Goal: Task Accomplishment & Management: Manage account settings

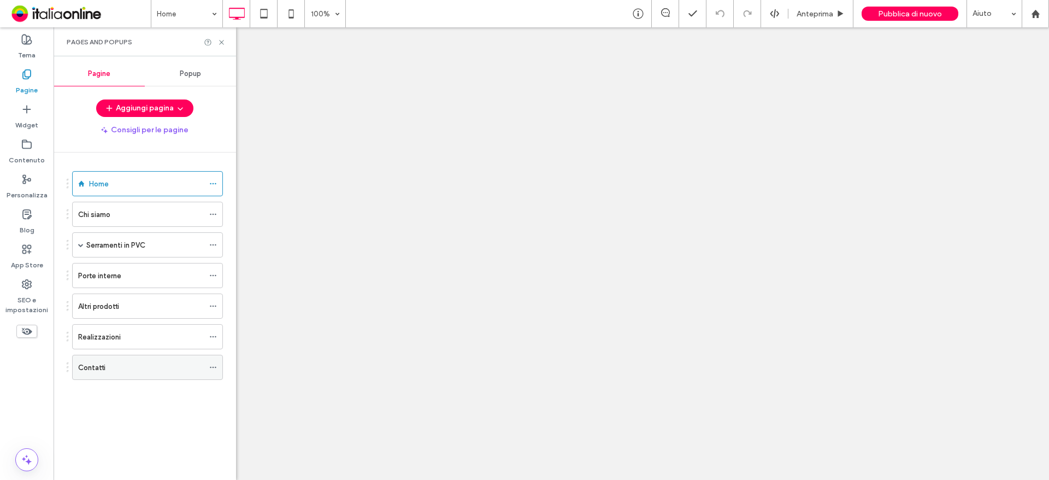
click at [120, 372] on div "Contatti" at bounding box center [141, 367] width 126 height 11
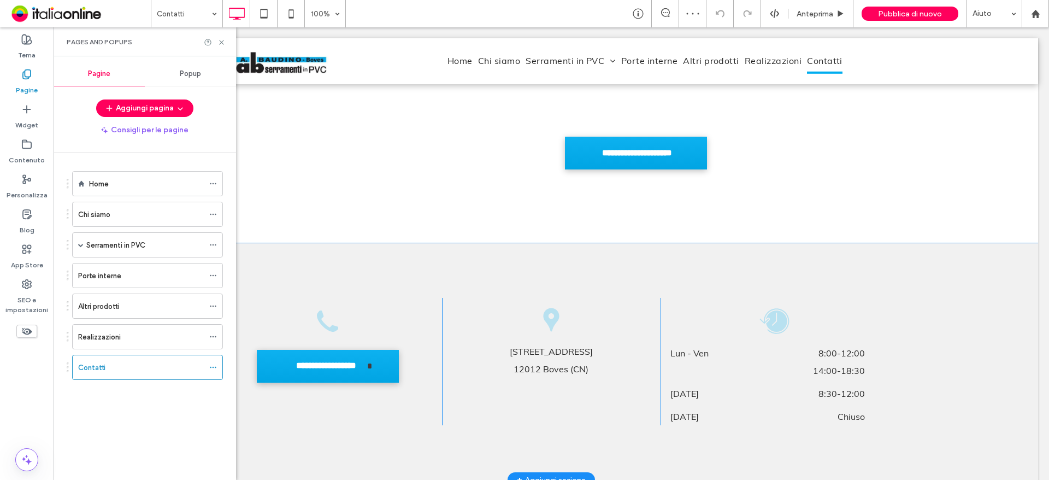
scroll to position [711, 0]
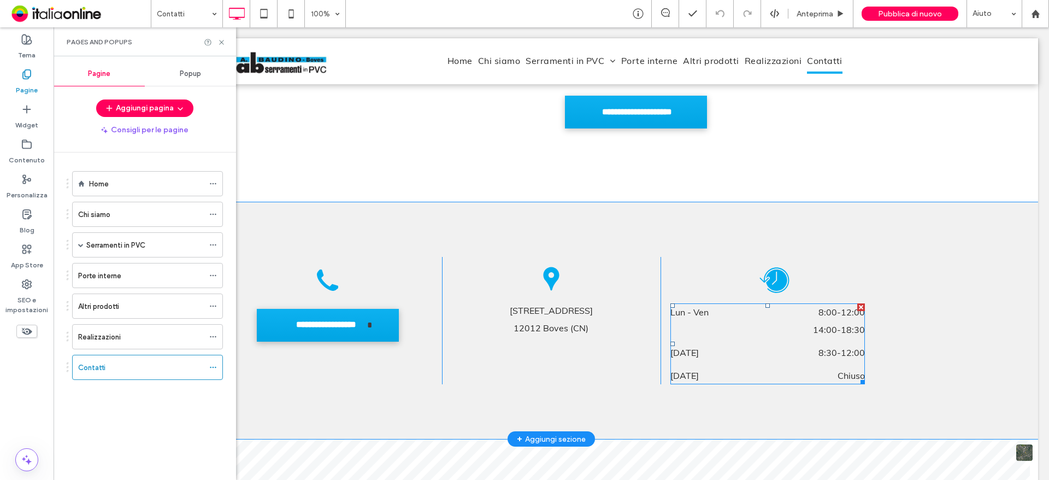
click at [824, 321] on span "14:00 - 18:30" at bounding box center [807, 329] width 115 height 17
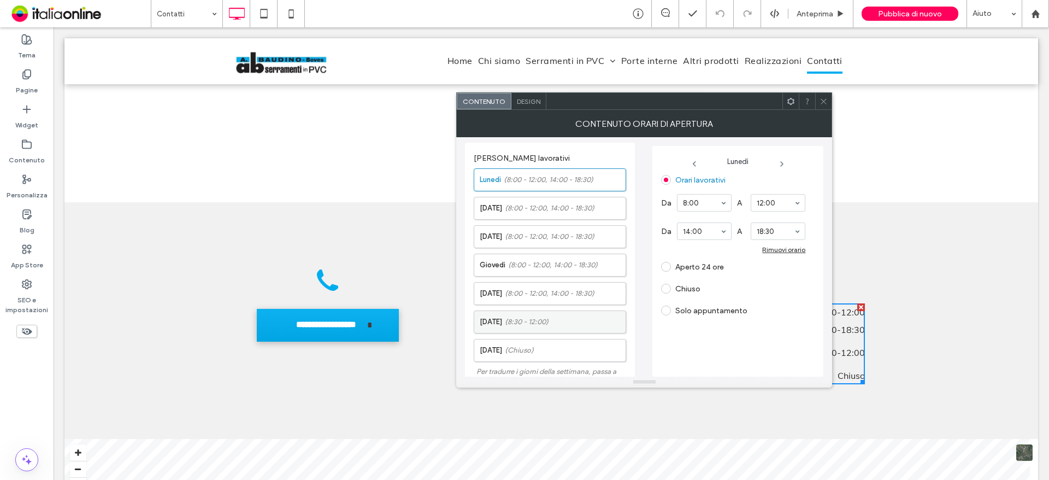
click at [545, 315] on label "Sabato (8:30 - 12:00)" at bounding box center [553, 322] width 146 height 22
click at [676, 294] on label "Solo appuntamento" at bounding box center [712, 292] width 72 height 9
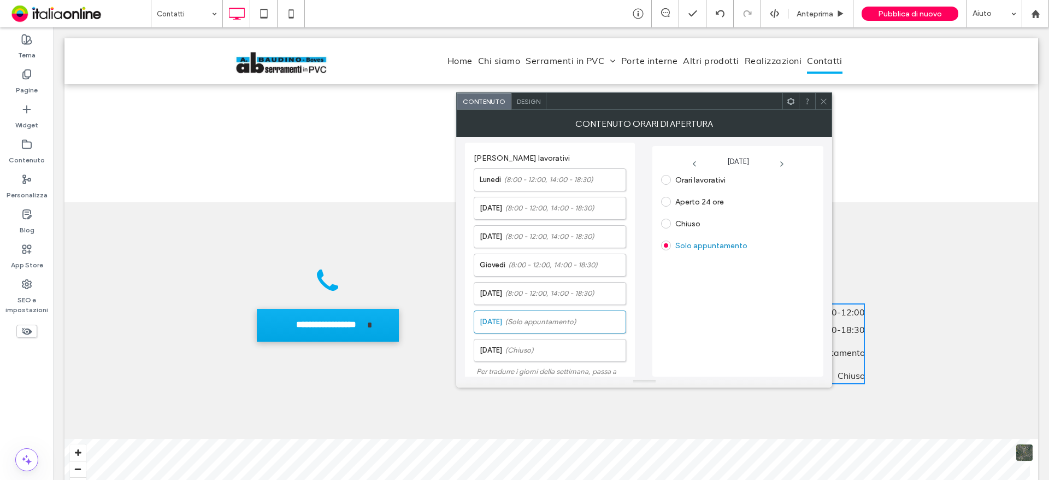
drag, startPoint x: 779, startPoint y: 81, endPoint x: 828, endPoint y: 104, distance: 53.6
click at [827, 104] on icon at bounding box center [824, 101] width 8 height 8
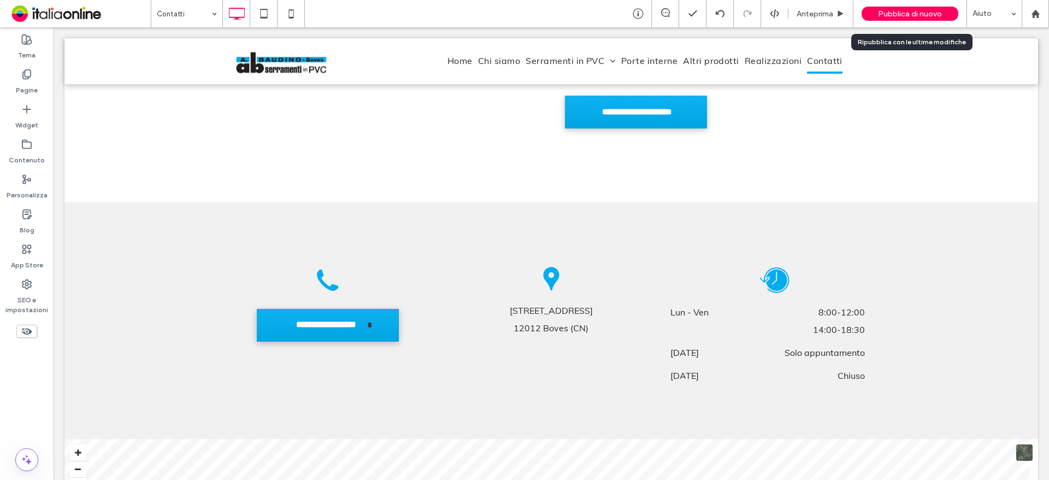
click at [902, 17] on span "Pubblica di nuovo" at bounding box center [910, 13] width 64 height 9
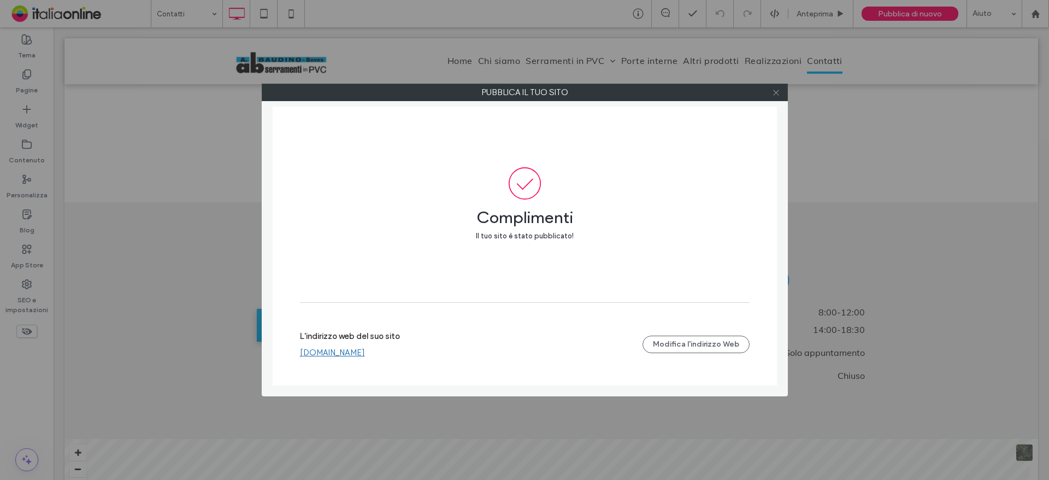
click at [777, 97] on span at bounding box center [776, 92] width 8 height 16
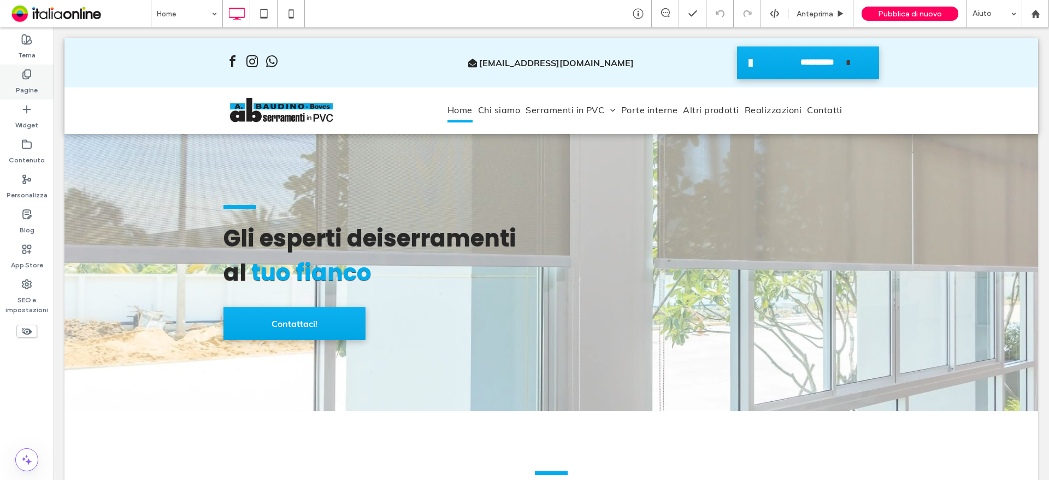
click at [32, 90] on label "Pagine" at bounding box center [27, 87] width 22 height 15
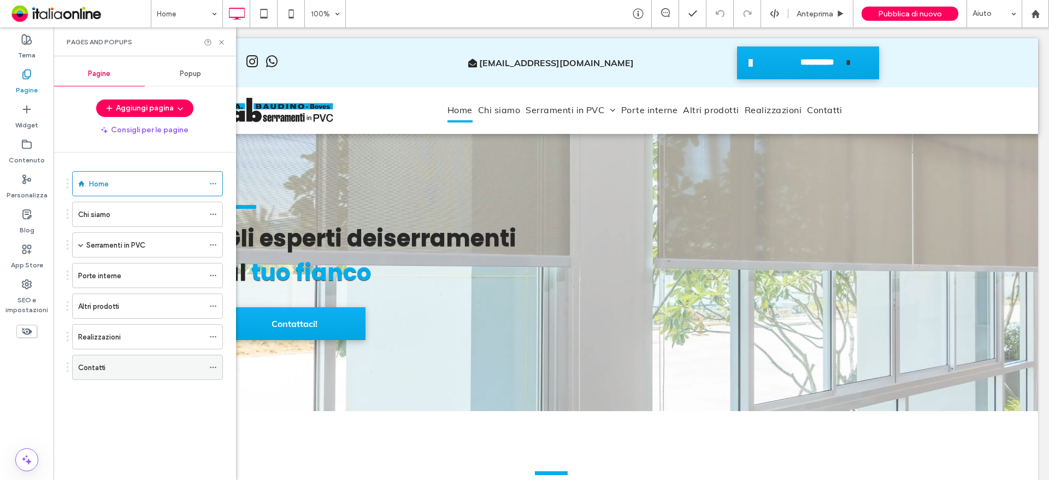
click at [181, 363] on div "Contatti" at bounding box center [141, 367] width 126 height 11
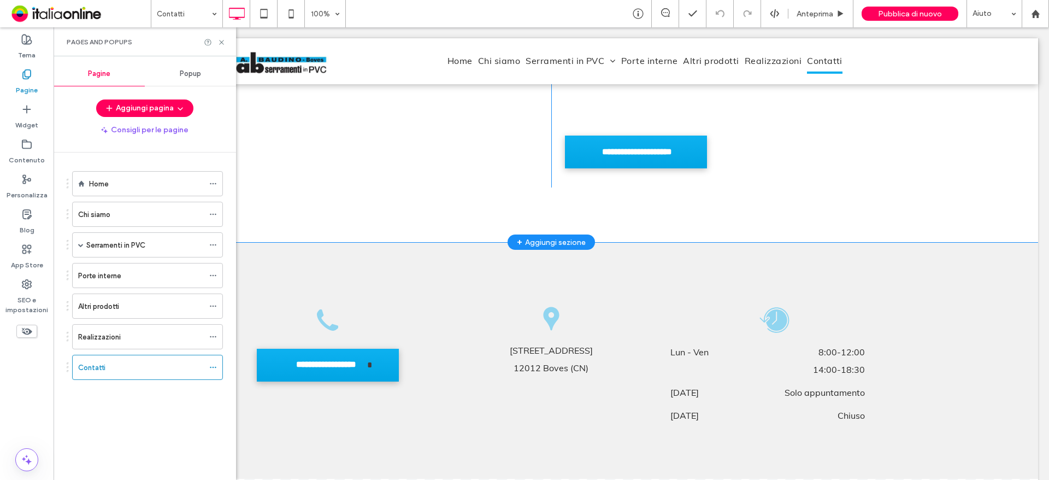
scroll to position [656, 0]
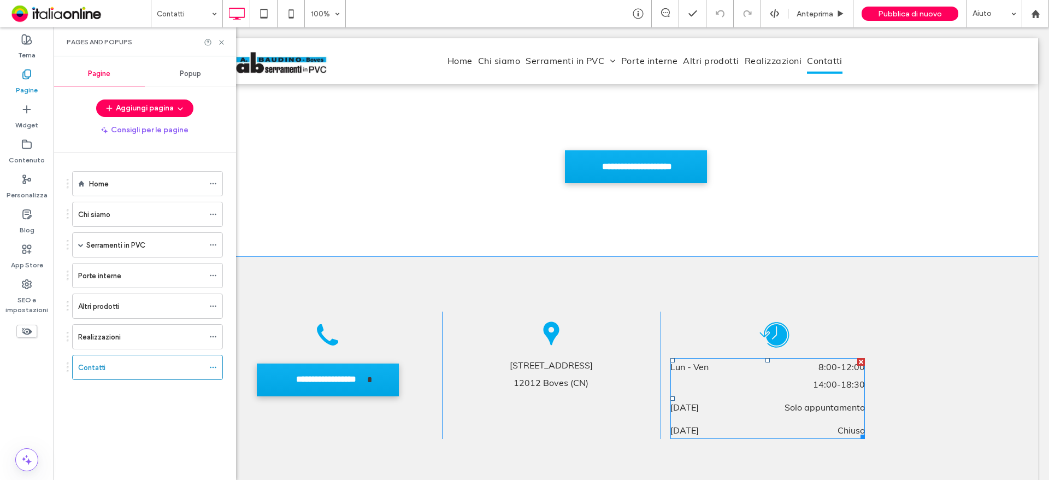
click at [797, 362] on div "Lun - Ven 8:00 - 12:00 14:00 - 18:30" at bounding box center [768, 378] width 195 height 40
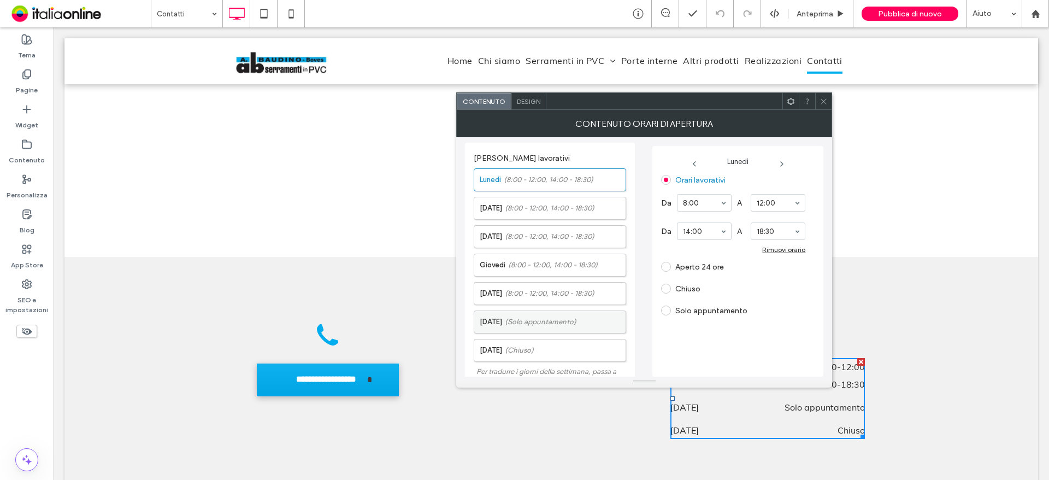
click at [558, 322] on span "(Solo appuntamento)" at bounding box center [541, 321] width 72 height 11
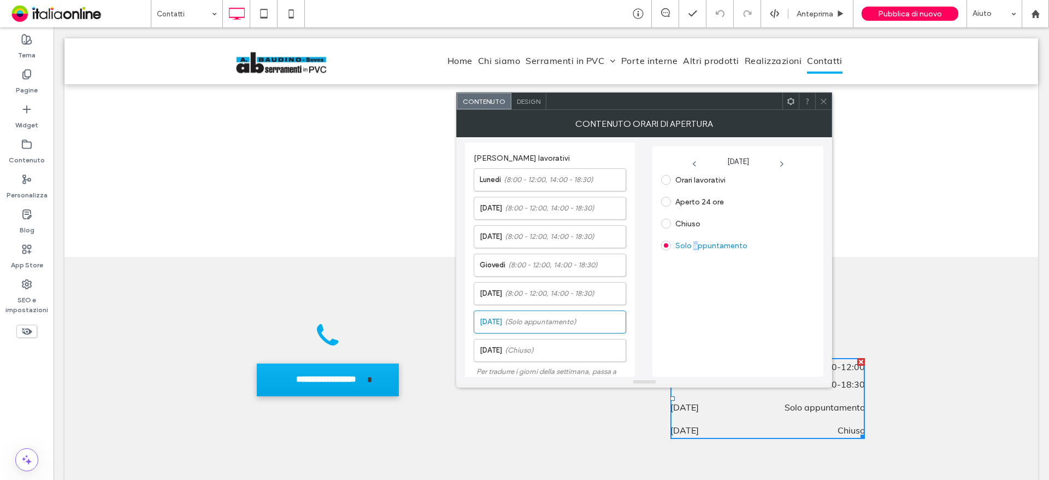
click at [695, 241] on label "Solo appuntamento" at bounding box center [712, 245] width 72 height 9
click at [763, 301] on div "Orari lavorativi Aperto 24 ore Chiuso Solo appuntamento" at bounding box center [738, 271] width 154 height 200
drag, startPoint x: 826, startPoint y: 108, endPoint x: 784, endPoint y: 86, distance: 47.7
click at [826, 108] on span at bounding box center [824, 101] width 8 height 16
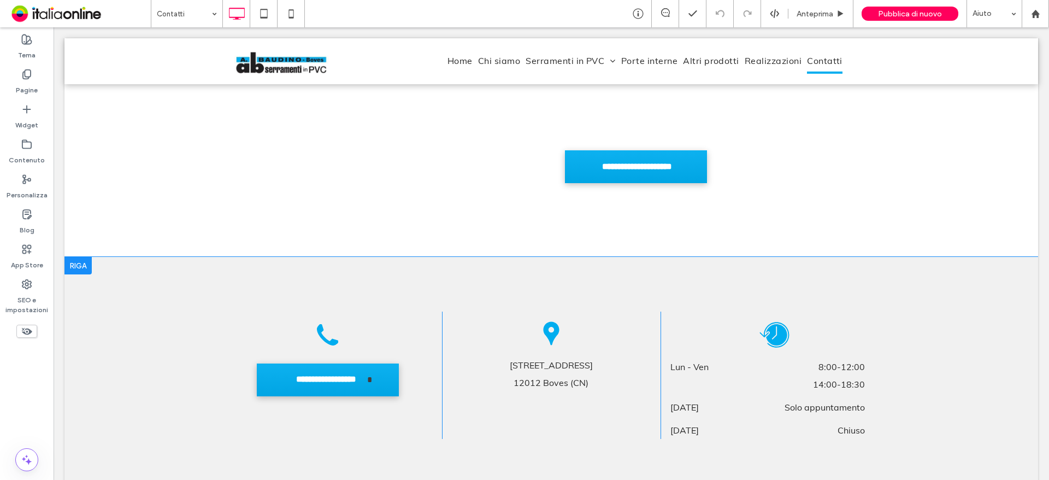
click at [975, 309] on div "**********" at bounding box center [551, 375] width 974 height 237
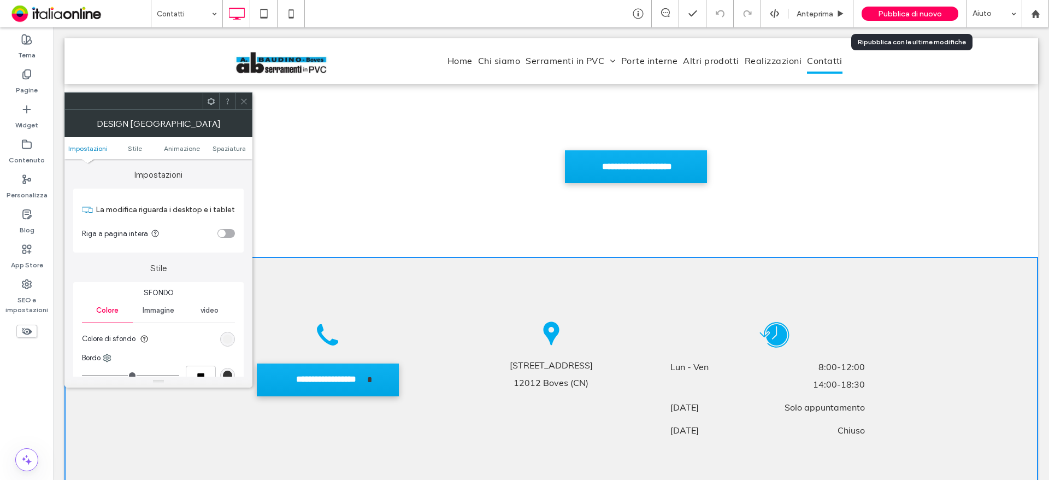
drag, startPoint x: 886, startPoint y: 1, endPoint x: 892, endPoint y: 7, distance: 8.1
click at [886, 1] on div "Pubblica di nuovo" at bounding box center [910, 13] width 97 height 27
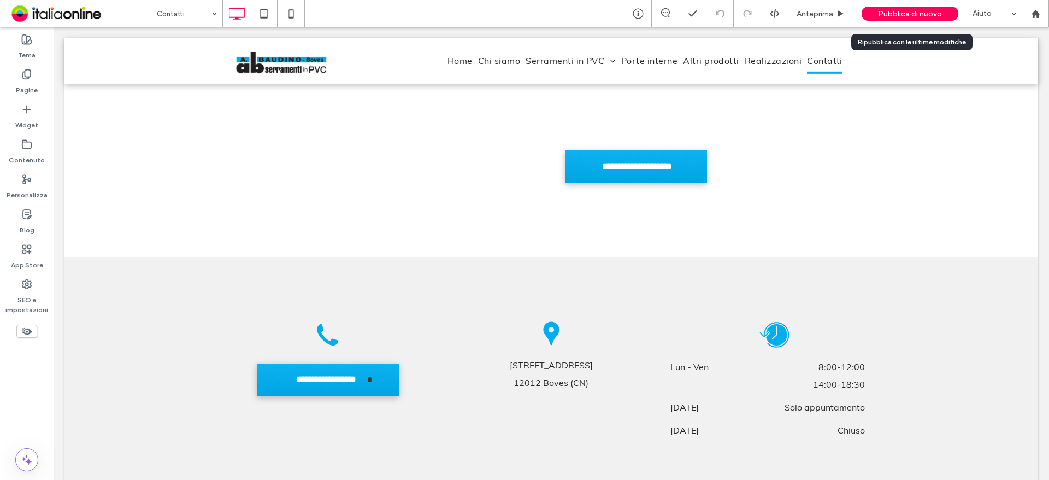
click at [897, 14] on span "Pubblica di nuovo" at bounding box center [910, 13] width 64 height 9
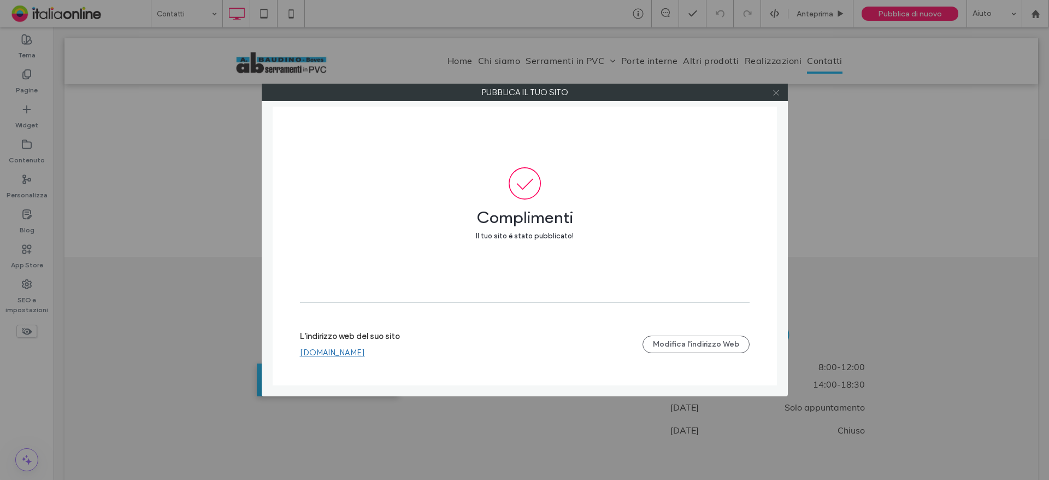
click at [778, 93] on icon at bounding box center [776, 93] width 8 height 8
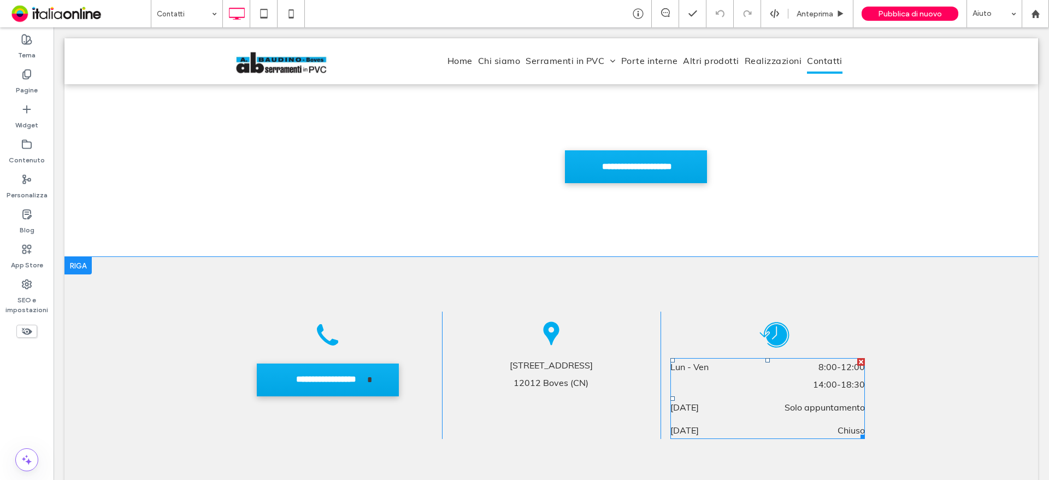
click at [793, 375] on span "14:00 - 18:30" at bounding box center [807, 383] width 115 height 17
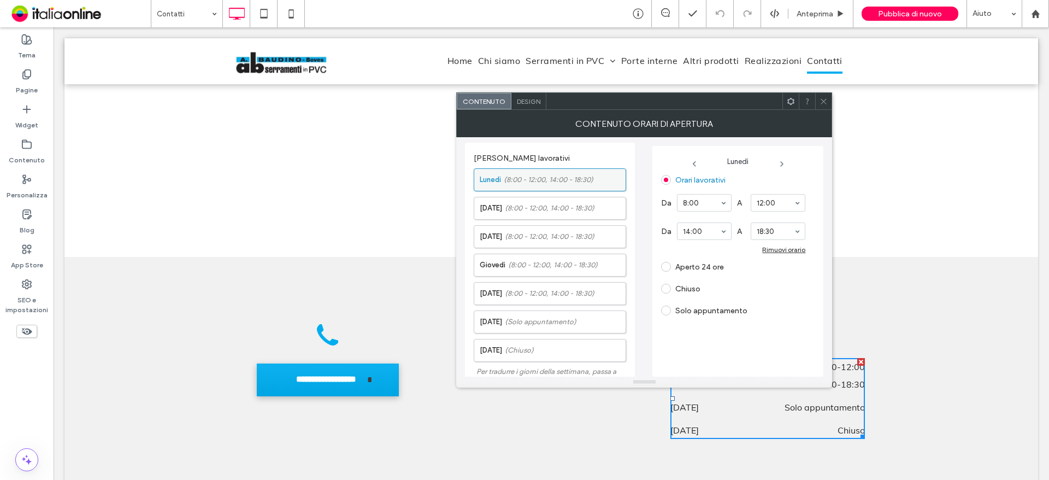
click at [497, 184] on label "Lunedì (8:00 - 12:00, 14:00 - 18:30)" at bounding box center [553, 180] width 146 height 22
click at [507, 206] on label "Martedì (8:00 - 12:00, 14:00 - 18:30)" at bounding box center [553, 208] width 146 height 22
click at [517, 237] on span "(8:00 - 12:00, 14:00 - 18:30)" at bounding box center [550, 236] width 90 height 11
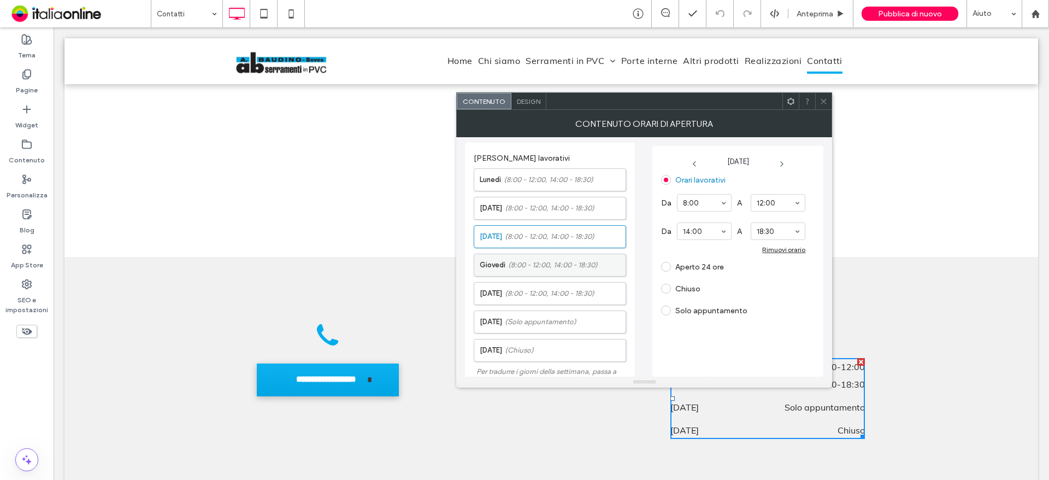
click at [525, 268] on span "(8:00 - 12:00, 14:00 - 18:30)" at bounding box center [553, 265] width 90 height 11
click at [530, 297] on span "(8:00 - 12:00, 14:00 - 18:30)" at bounding box center [550, 293] width 90 height 11
click at [536, 321] on span "(Solo appuntamento)" at bounding box center [541, 321] width 72 height 11
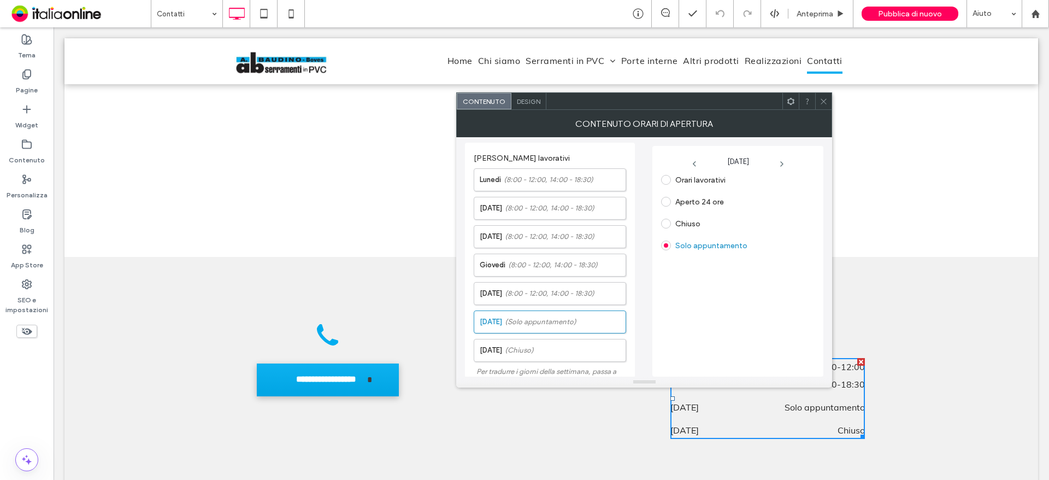
click at [686, 249] on label "Solo appuntamento" at bounding box center [712, 245] width 72 height 9
click at [695, 277] on div "Orari lavorativi Aperto 24 ore Chiuso Solo appuntamento" at bounding box center [738, 271] width 154 height 200
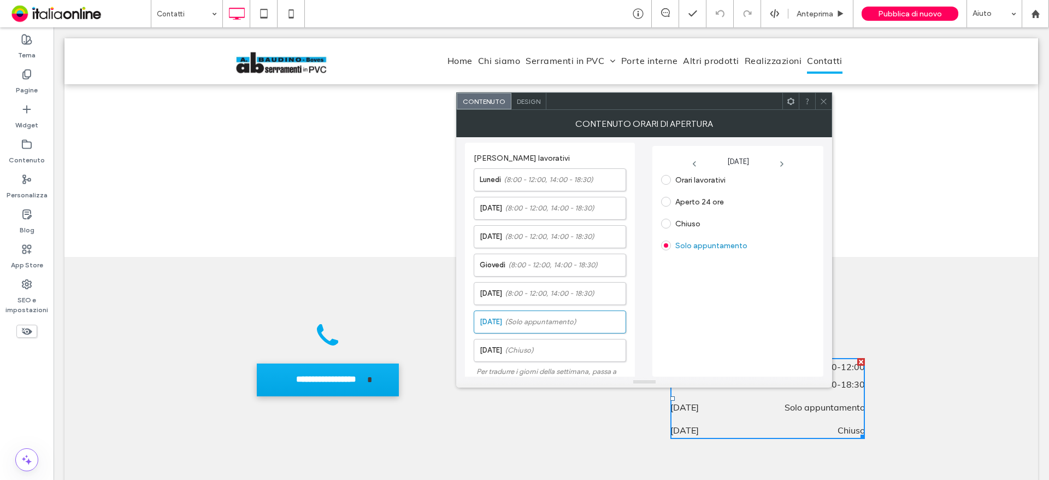
click at [826, 103] on icon at bounding box center [824, 101] width 8 height 8
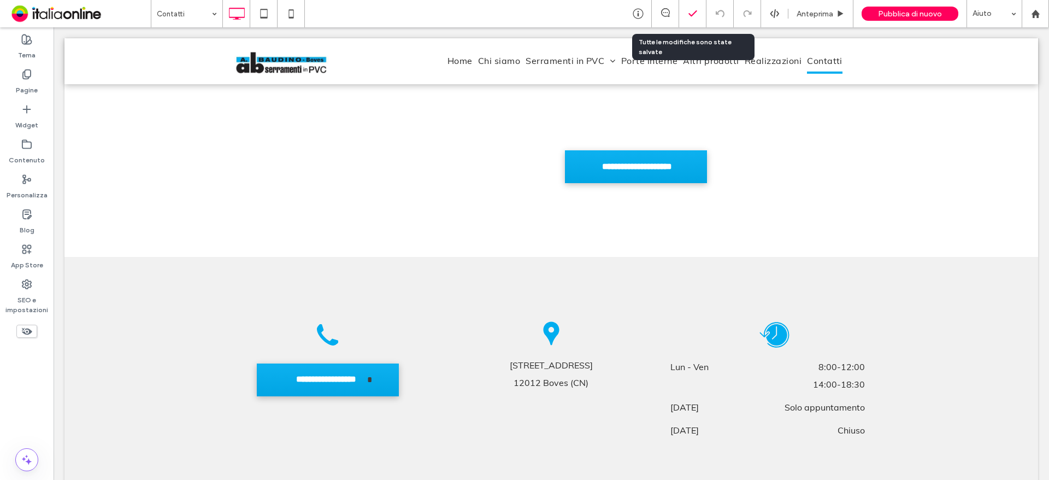
click at [696, 17] on icon at bounding box center [693, 13] width 11 height 11
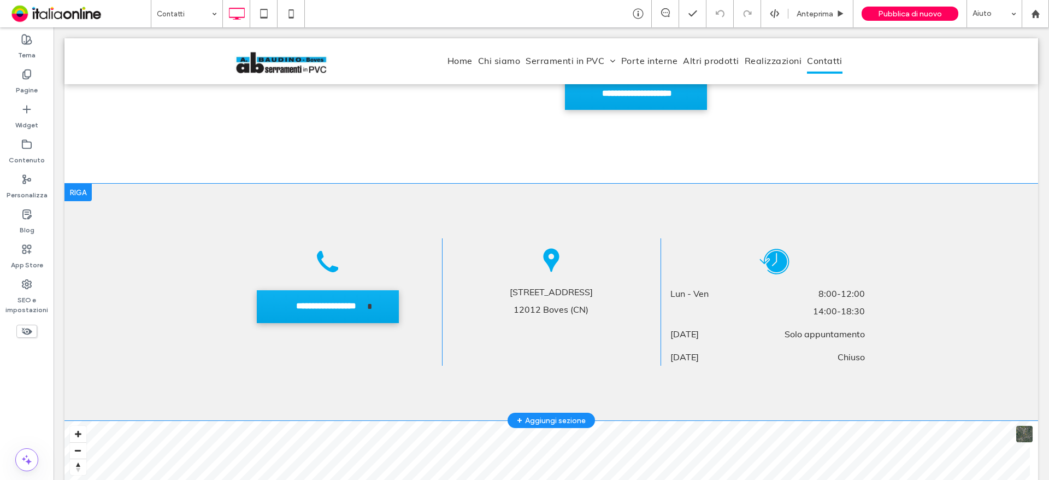
scroll to position [820, 0]
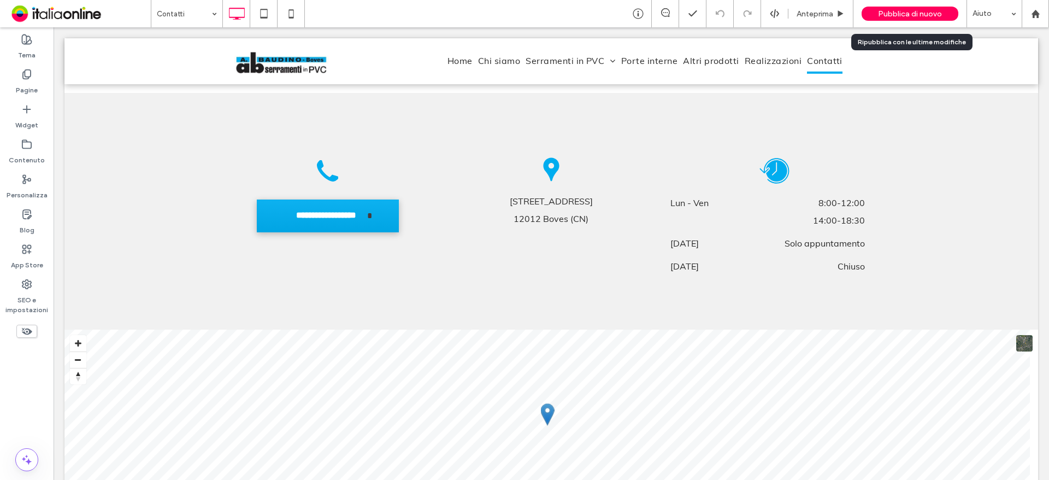
click at [903, 19] on div "Pubblica di nuovo" at bounding box center [910, 14] width 97 height 14
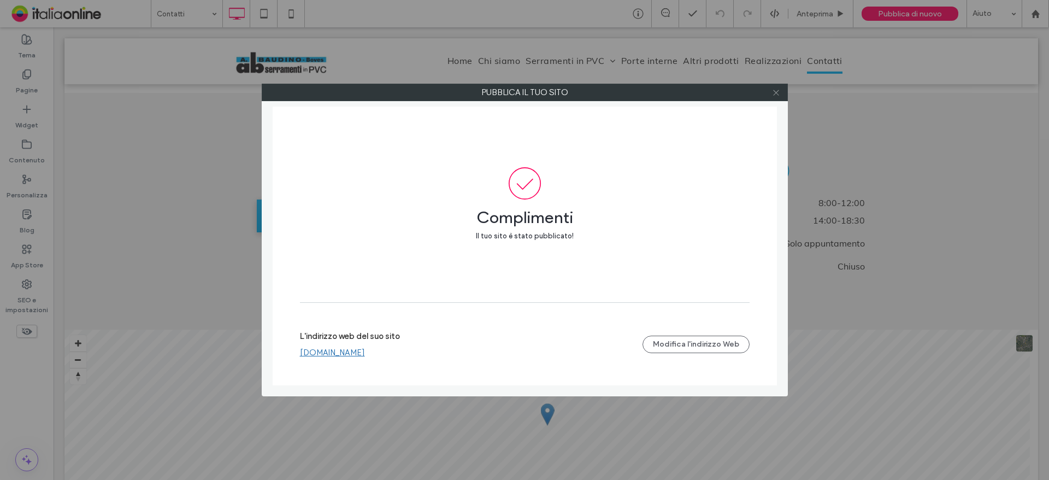
click at [776, 93] on use at bounding box center [775, 92] width 5 height 5
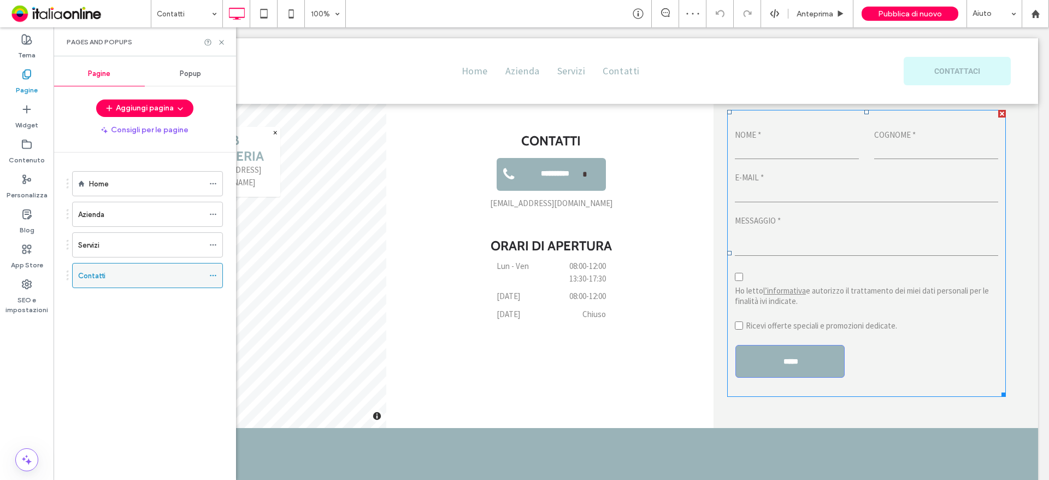
scroll to position [492, 0]
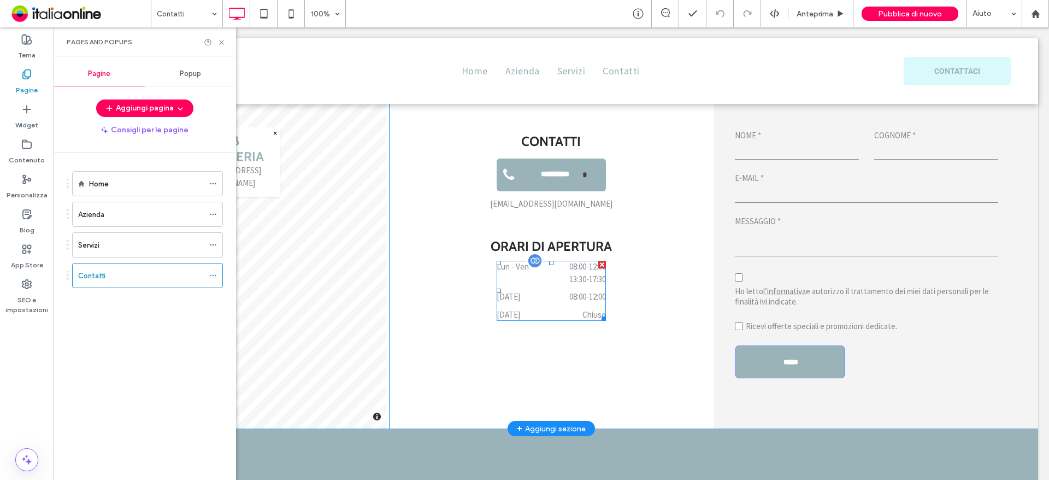
click at [550, 279] on span "13:30 - 17:30" at bounding box center [574, 279] width 64 height 13
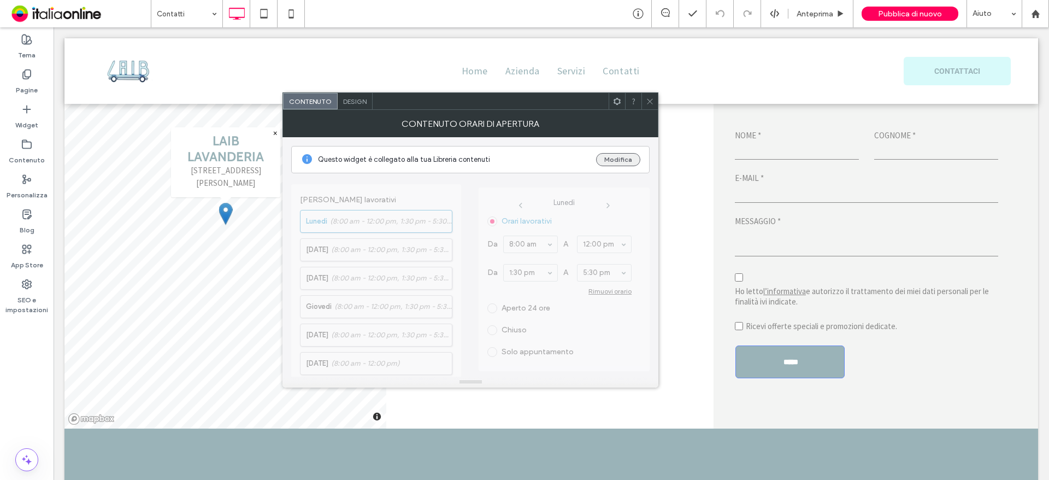
click at [618, 157] on button "Modifica" at bounding box center [618, 159] width 44 height 13
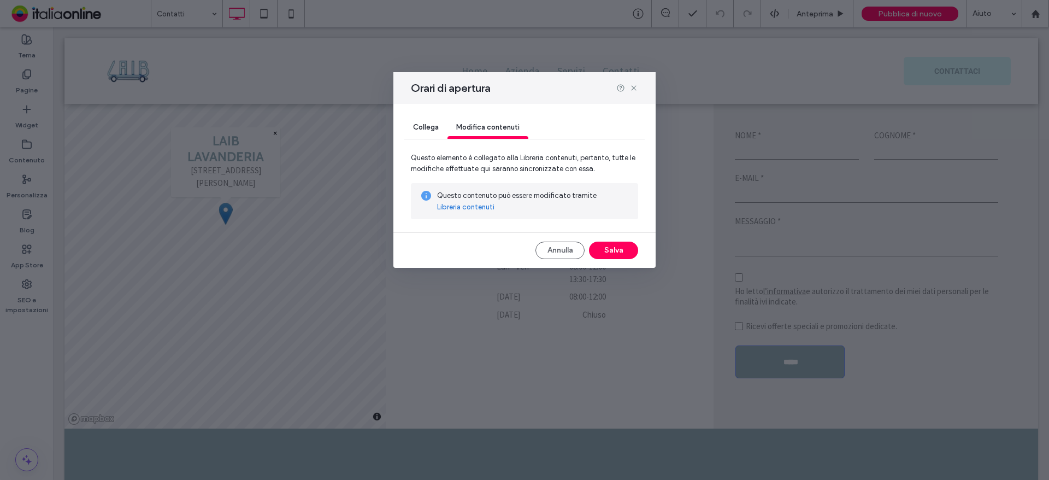
click at [473, 208] on link "Libreria contenuti" at bounding box center [465, 207] width 57 height 11
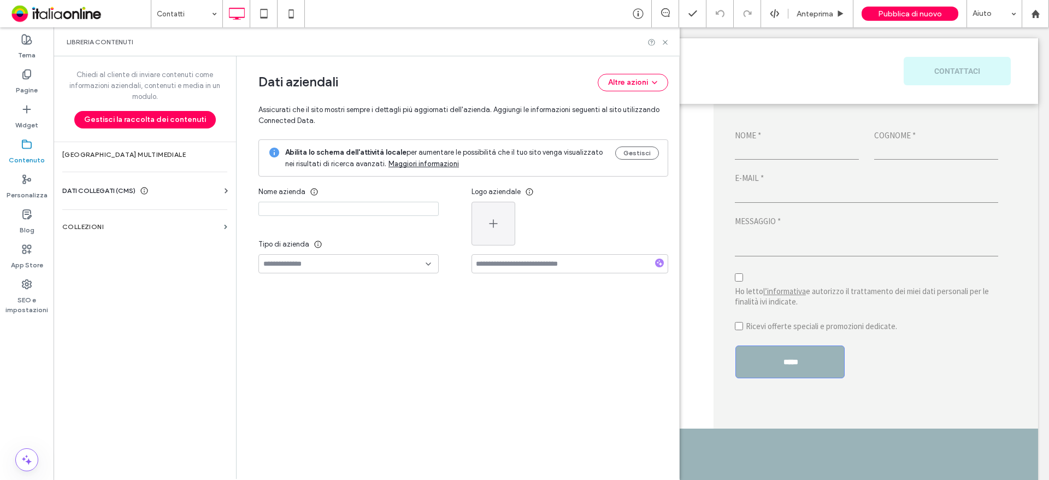
type input "**********"
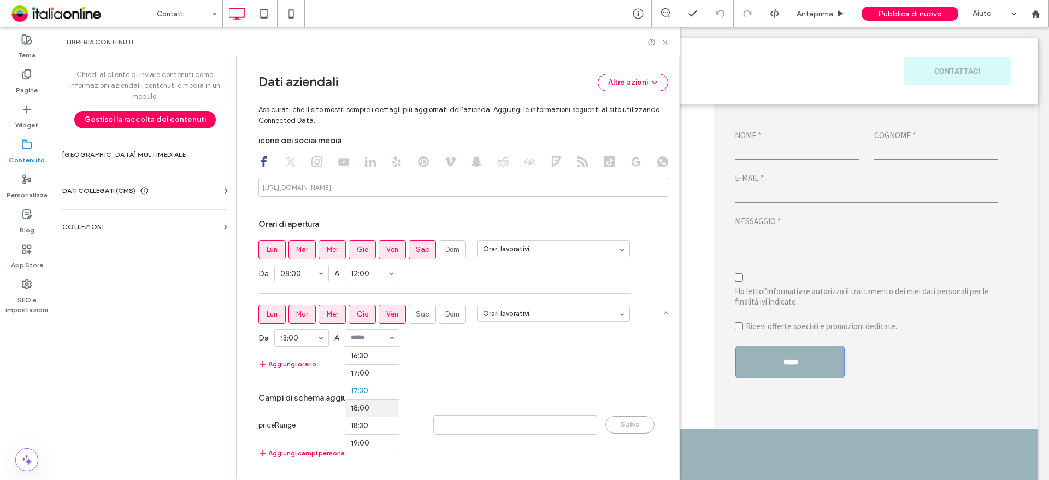
scroll to position [558, 0]
click at [510, 458] on div "Aggiungi campi personalizzati" at bounding box center [464, 453] width 410 height 24
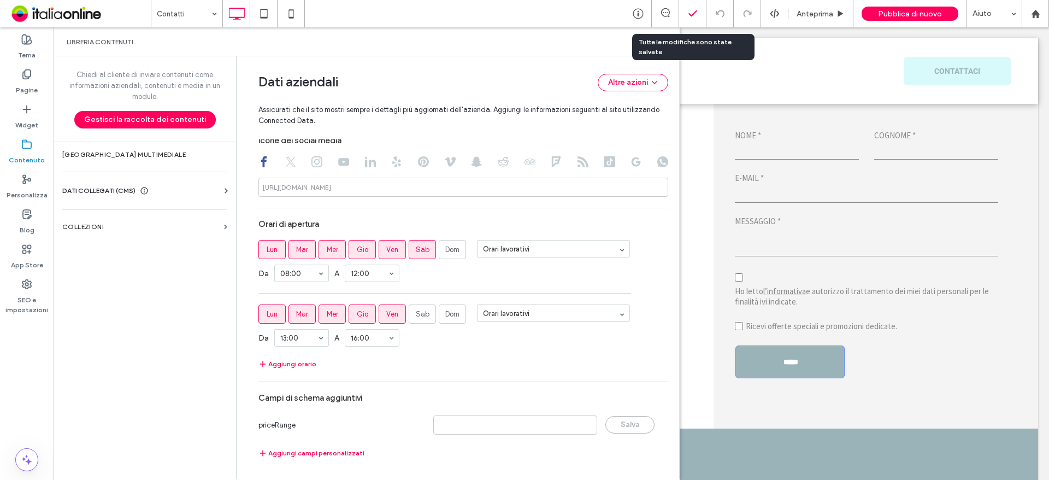
click at [687, 19] on div at bounding box center [692, 13] width 27 height 27
click at [668, 49] on div "Libreria contenuti" at bounding box center [367, 41] width 626 height 29
click at [667, 47] on div "Libreria contenuti" at bounding box center [367, 41] width 626 height 29
click at [665, 42] on icon at bounding box center [665, 42] width 8 height 8
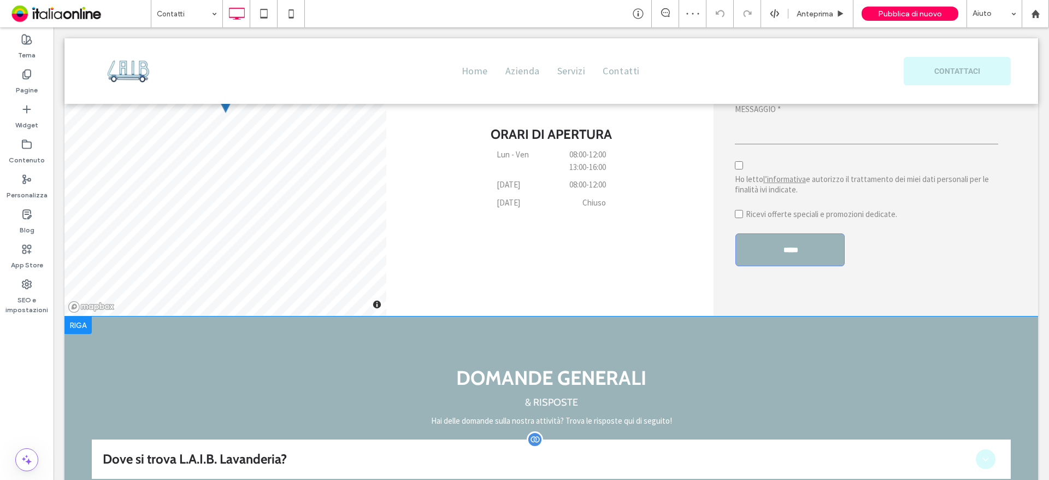
scroll to position [601, 0]
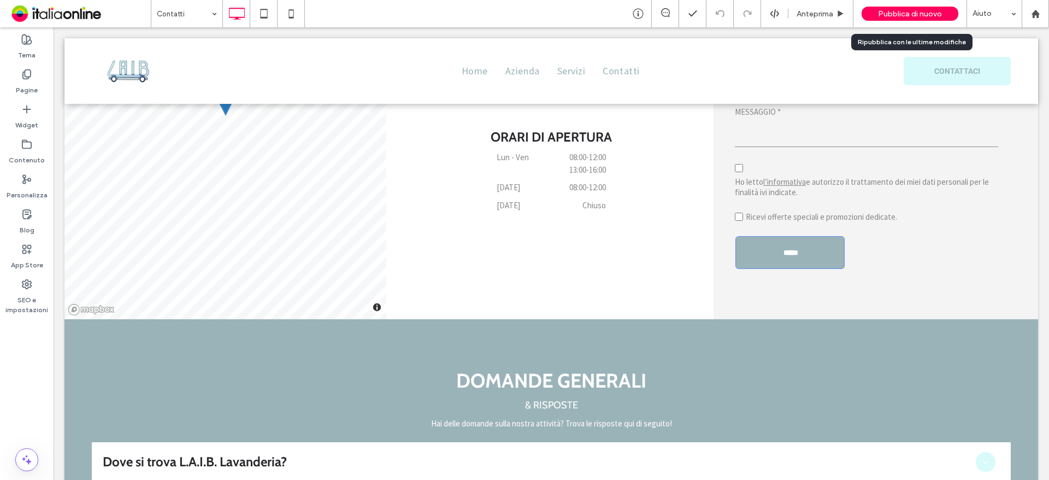
click at [893, 8] on div "Pubblica di nuovo" at bounding box center [910, 14] width 97 height 14
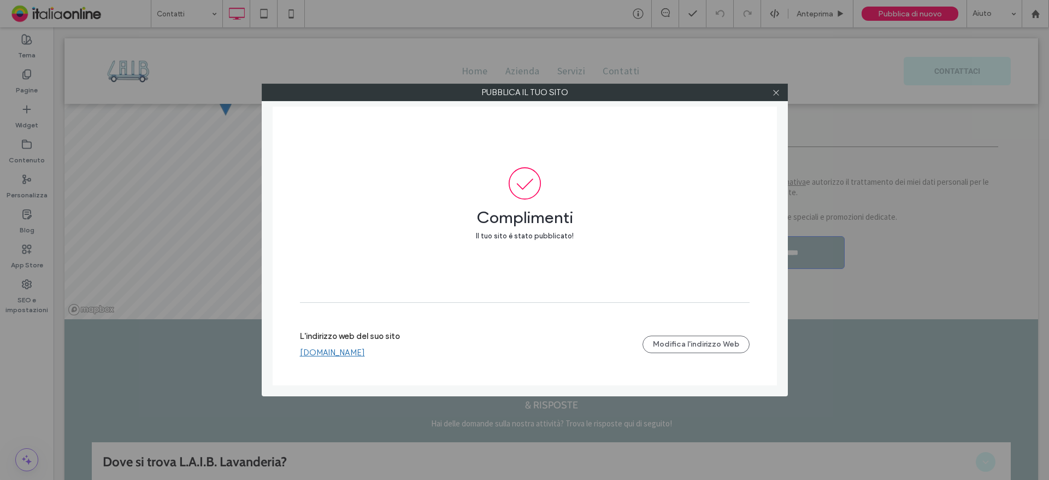
click at [781, 93] on div at bounding box center [776, 92] width 16 height 16
click at [778, 90] on icon at bounding box center [776, 93] width 8 height 8
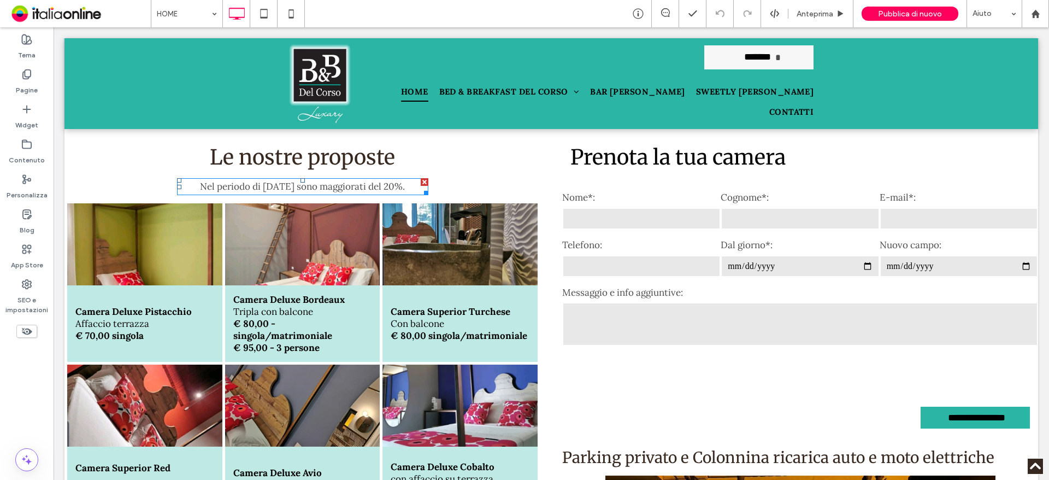
scroll to position [3115, 0]
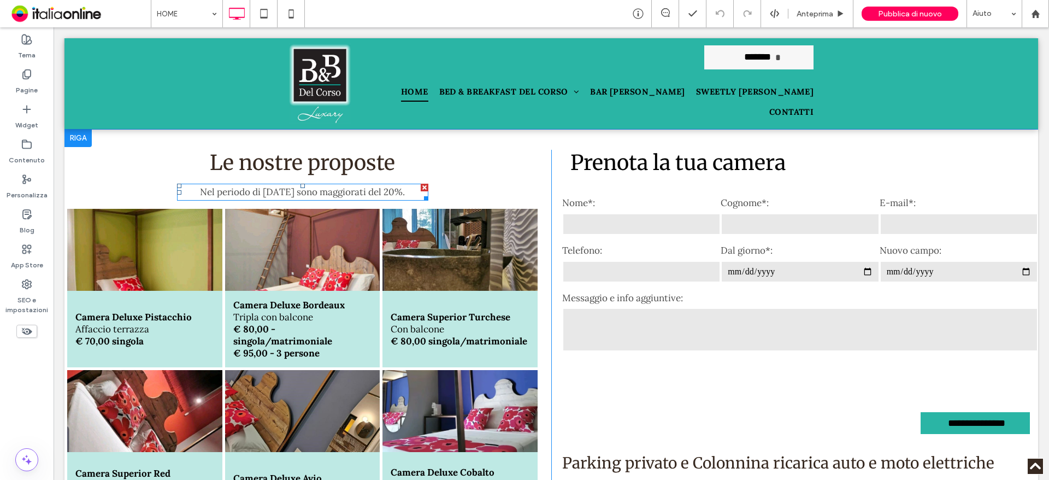
click at [421, 184] on div at bounding box center [425, 188] width 8 height 8
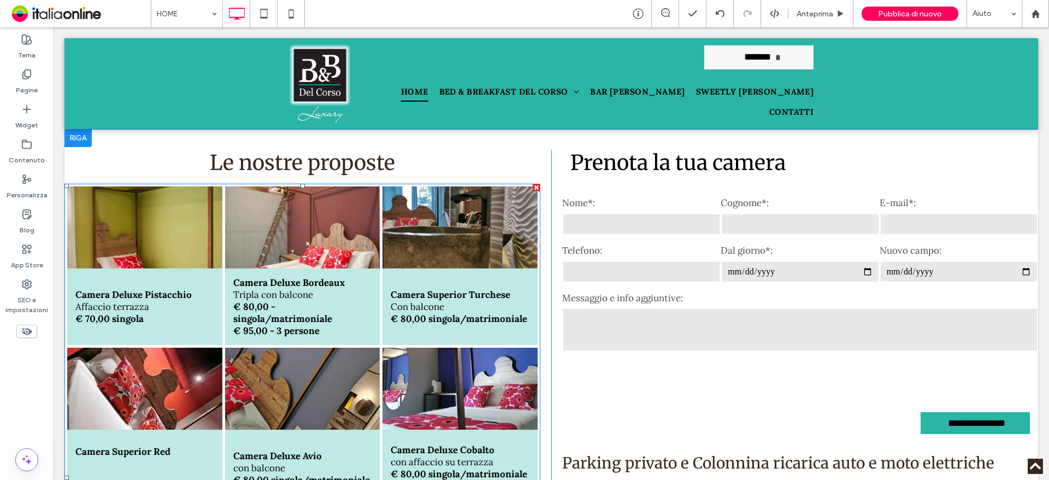
click at [470, 456] on p "con affaccio su terrazza" at bounding box center [460, 462] width 139 height 12
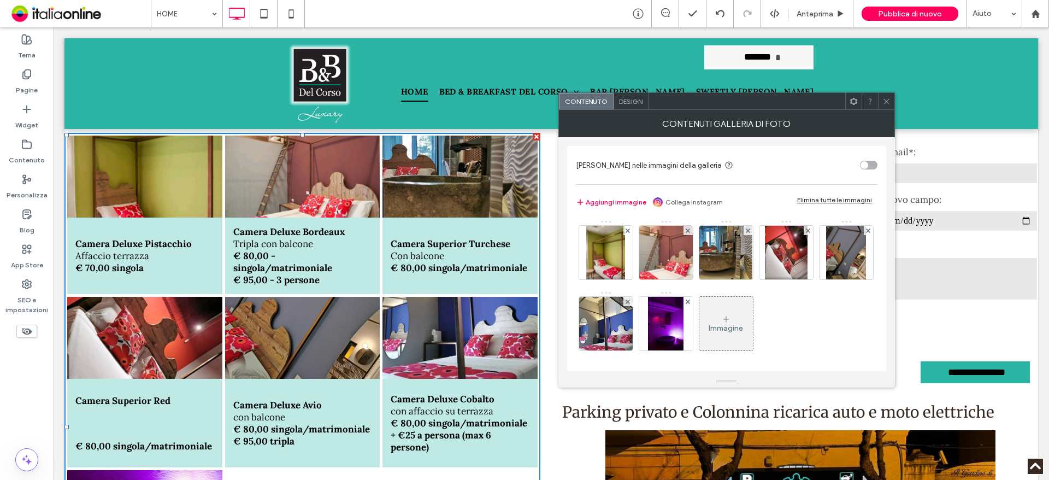
scroll to position [3225, 0]
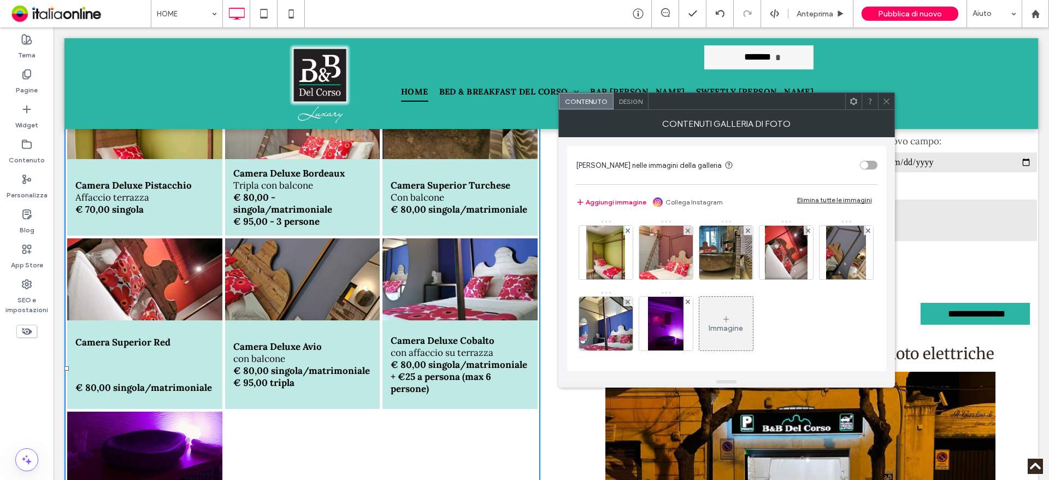
click at [407, 371] on strong "+ €25 a persona (max 6 persone)" at bounding box center [441, 383] width 101 height 24
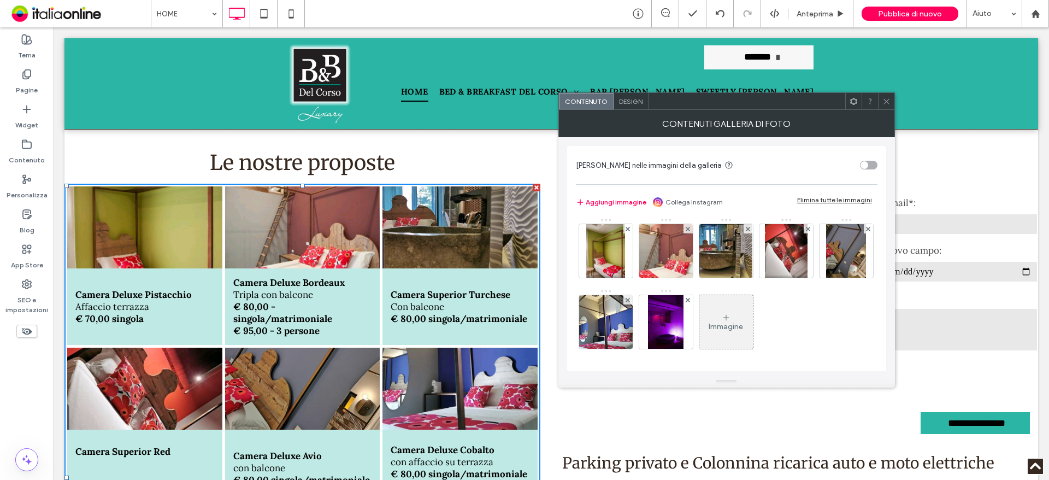
scroll to position [3, 0]
click at [890, 96] on span at bounding box center [887, 101] width 8 height 16
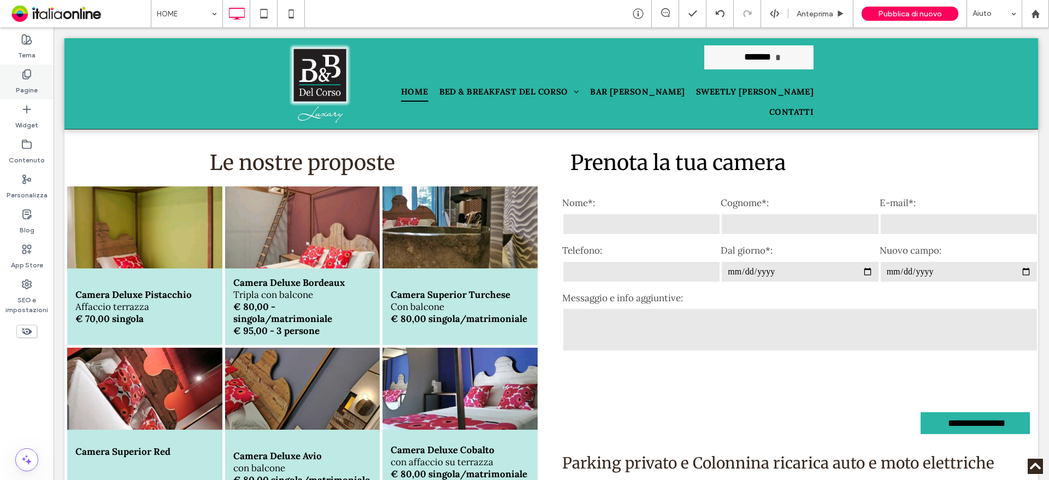
click at [21, 73] on icon at bounding box center [26, 74] width 11 height 11
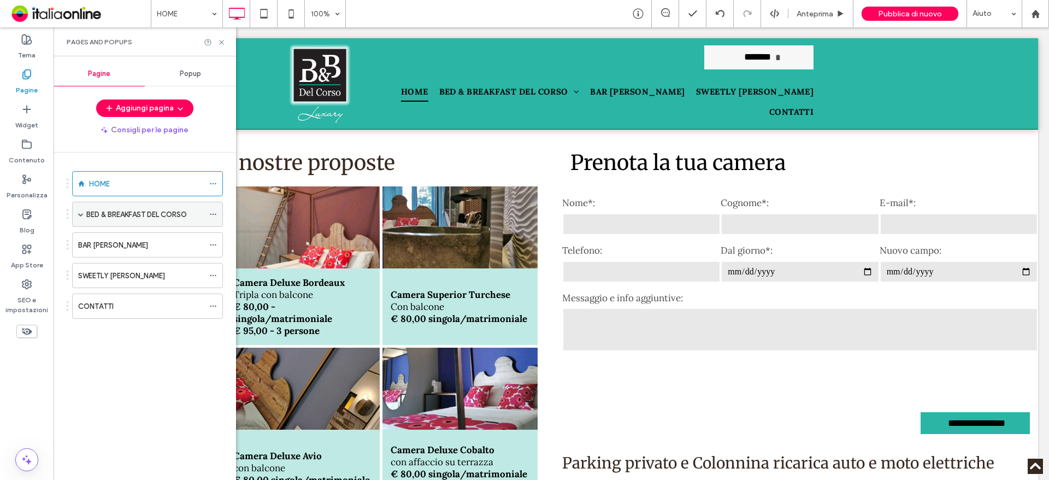
click at [123, 217] on label "BED & BREAKFAST DEL CORSO" at bounding box center [136, 214] width 101 height 19
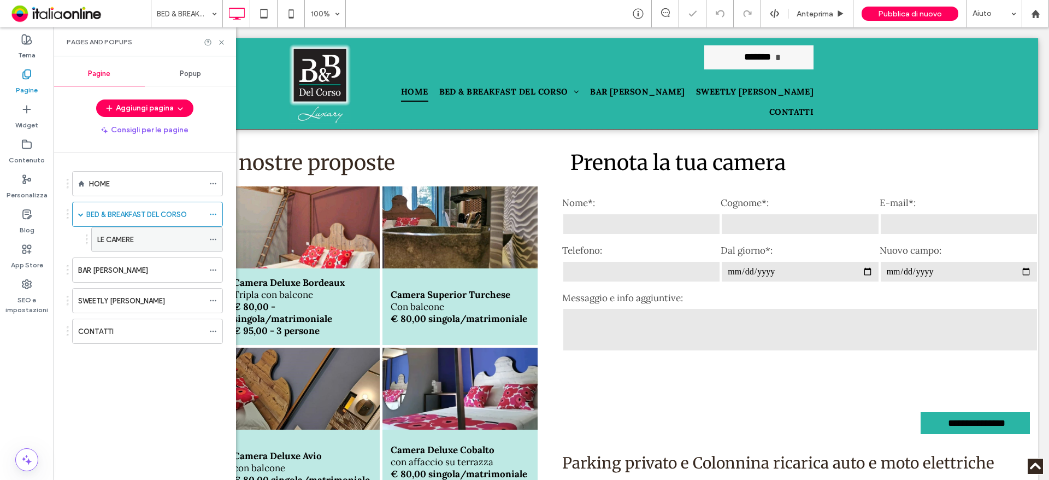
click at [131, 240] on label "LE CAMERE" at bounding box center [115, 239] width 37 height 19
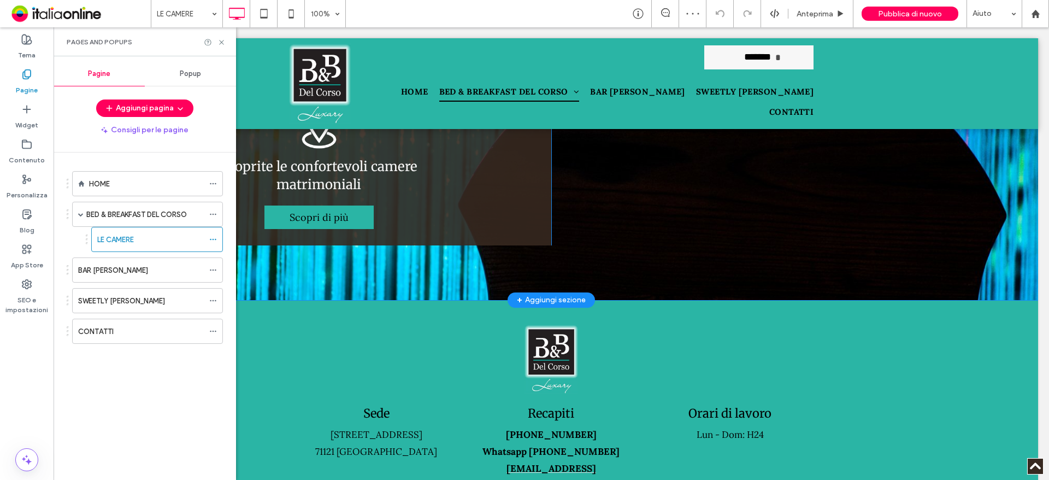
scroll to position [2292, 0]
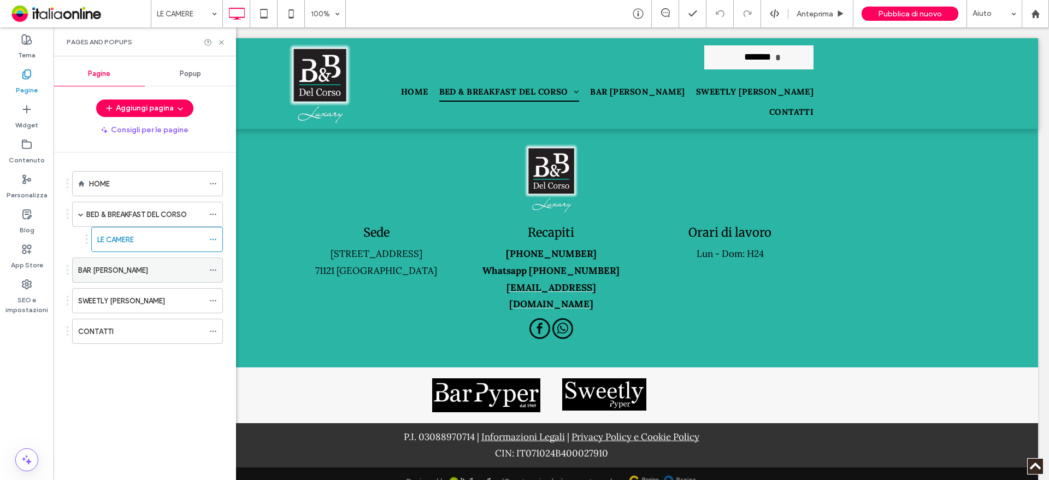
click at [130, 273] on div "BAR [PERSON_NAME]" at bounding box center [141, 270] width 126 height 11
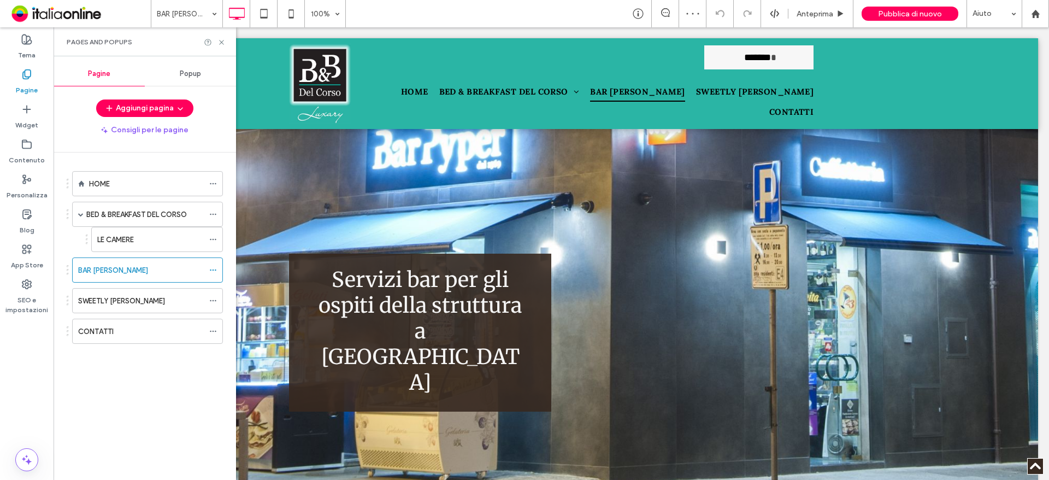
scroll to position [1380, 0]
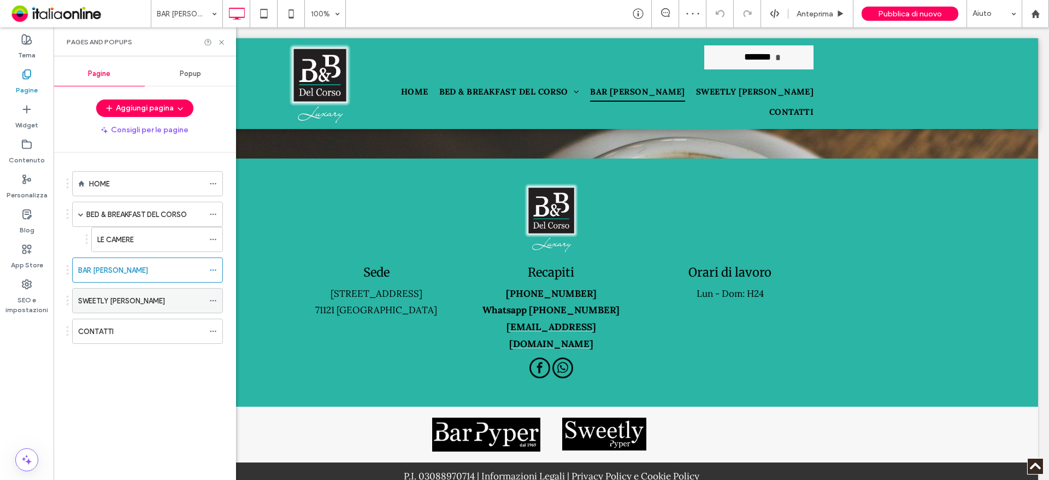
click at [149, 299] on div "SWEETLY [PERSON_NAME]" at bounding box center [141, 300] width 126 height 11
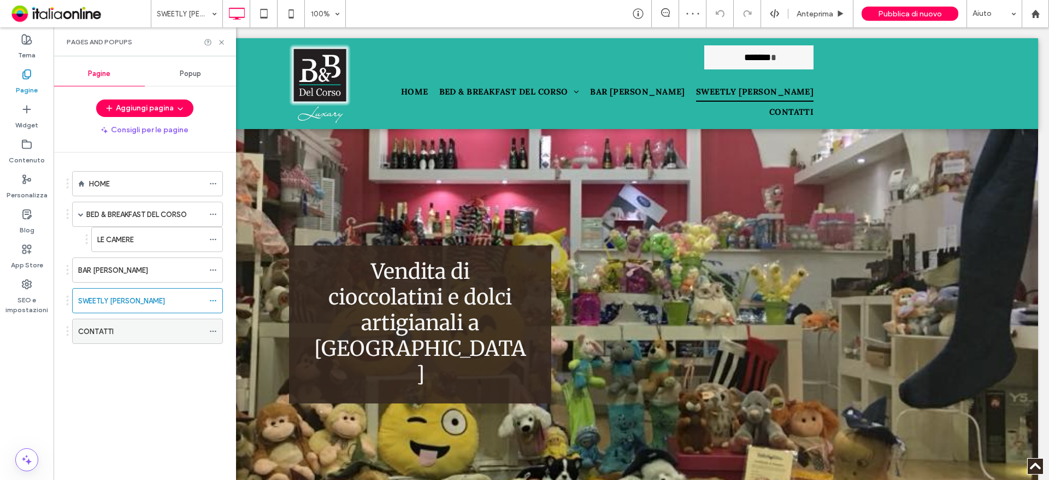
scroll to position [2241, 0]
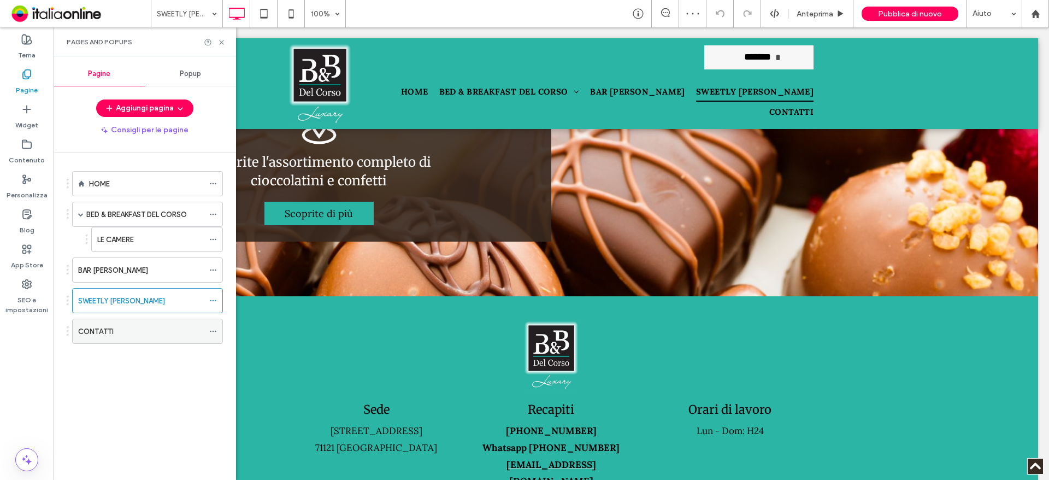
click at [95, 328] on label "CONTATTI" at bounding box center [96, 331] width 36 height 19
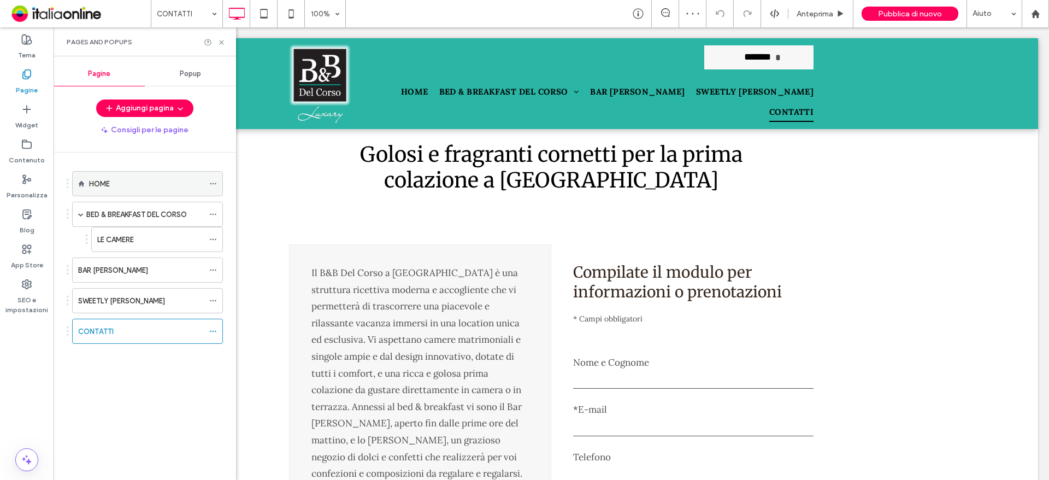
click at [122, 183] on div "HOME" at bounding box center [146, 183] width 115 height 11
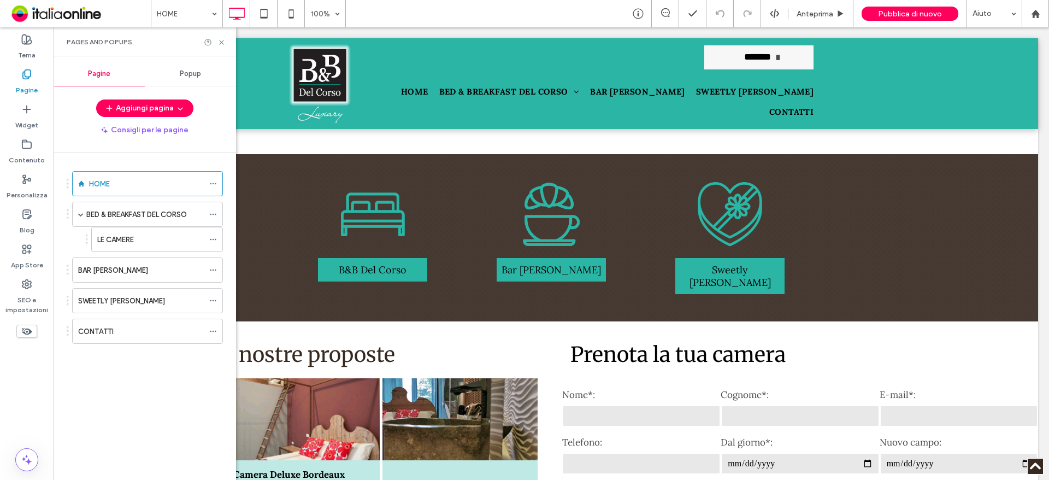
scroll to position [3006, 0]
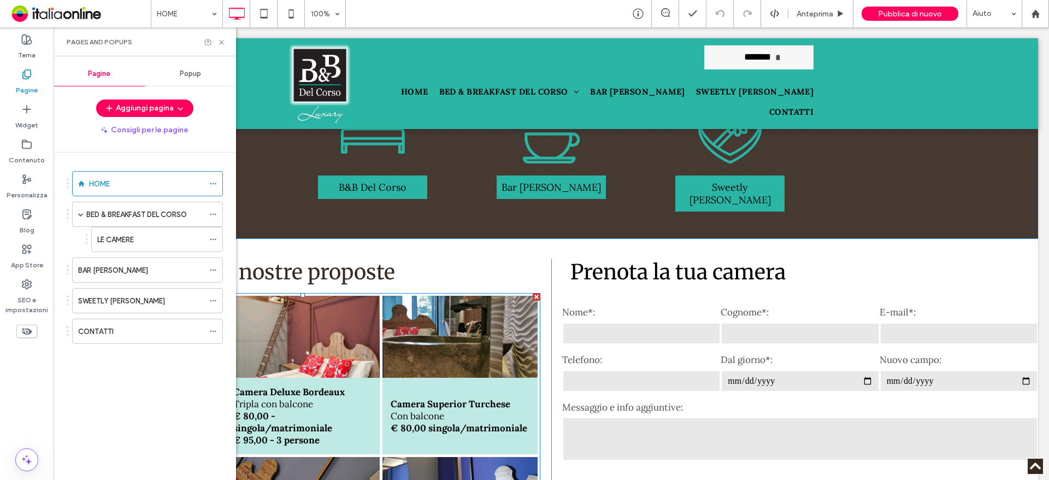
click at [442, 410] on p "Con balcone" at bounding box center [459, 416] width 137 height 12
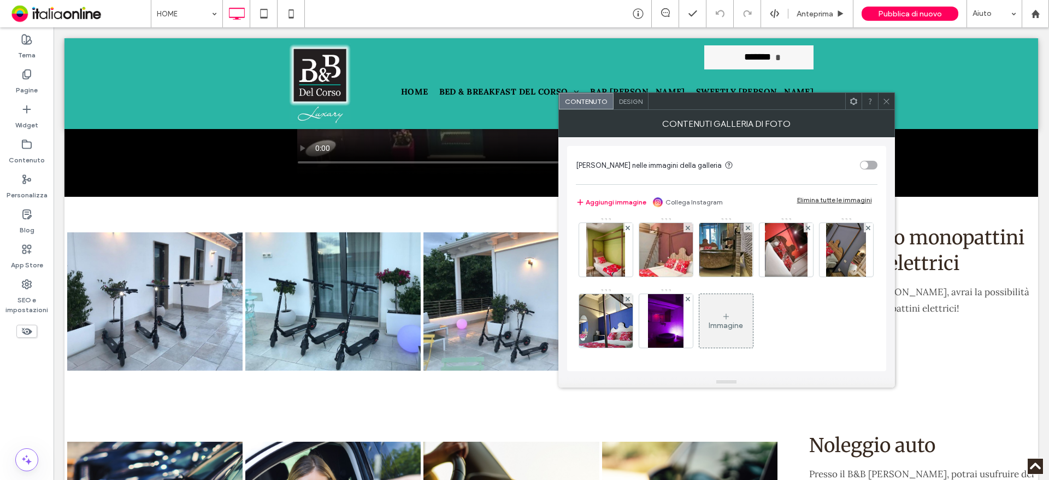
scroll to position [2460, 0]
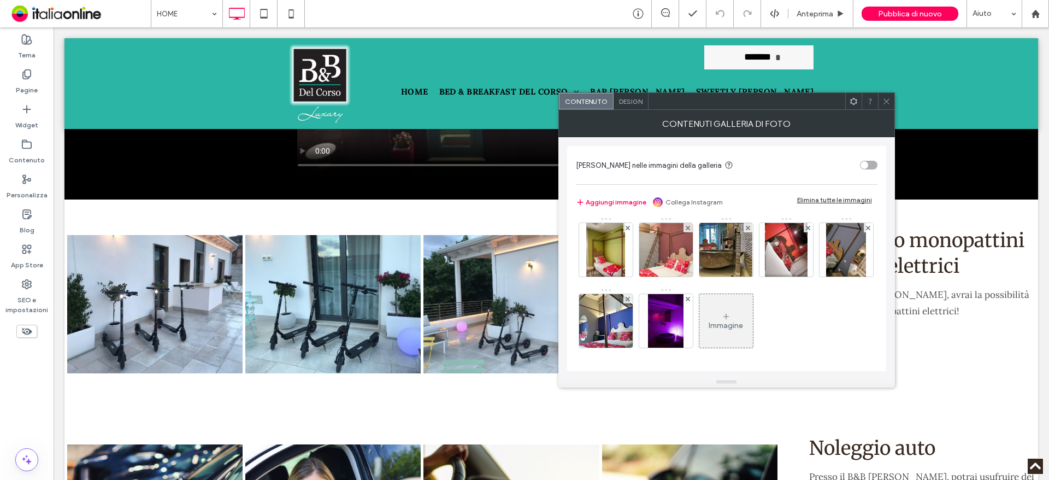
click at [890, 102] on icon at bounding box center [887, 101] width 8 height 8
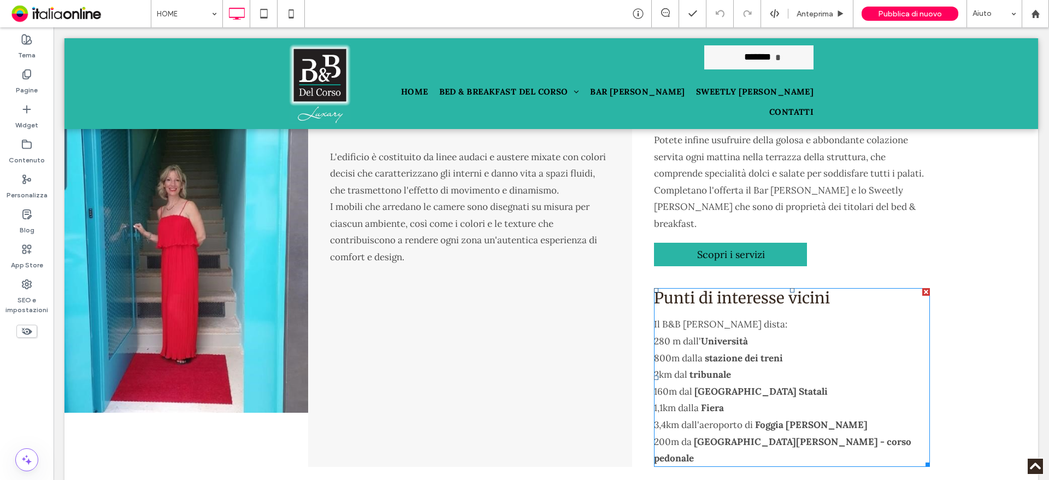
scroll to position [1585, 0]
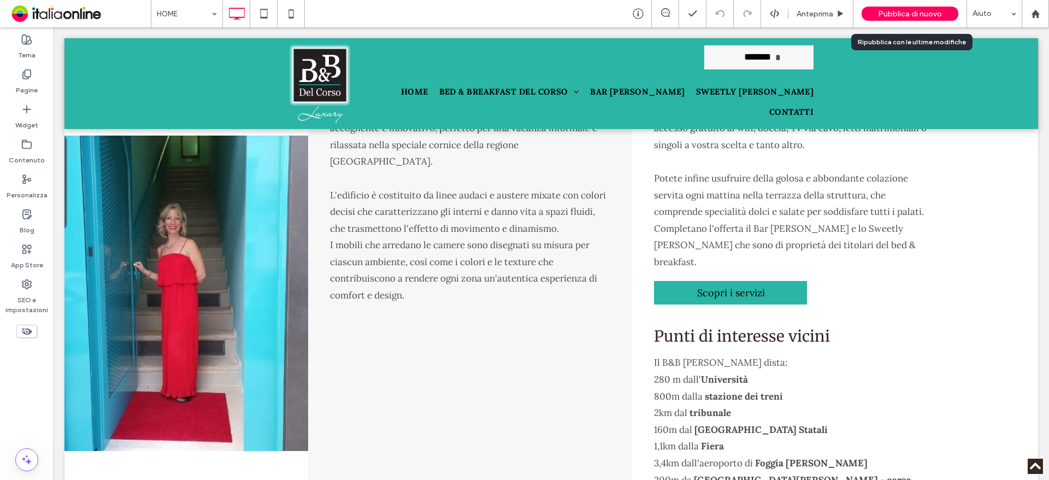
click at [906, 11] on span "Pubblica di nuovo" at bounding box center [910, 13] width 64 height 9
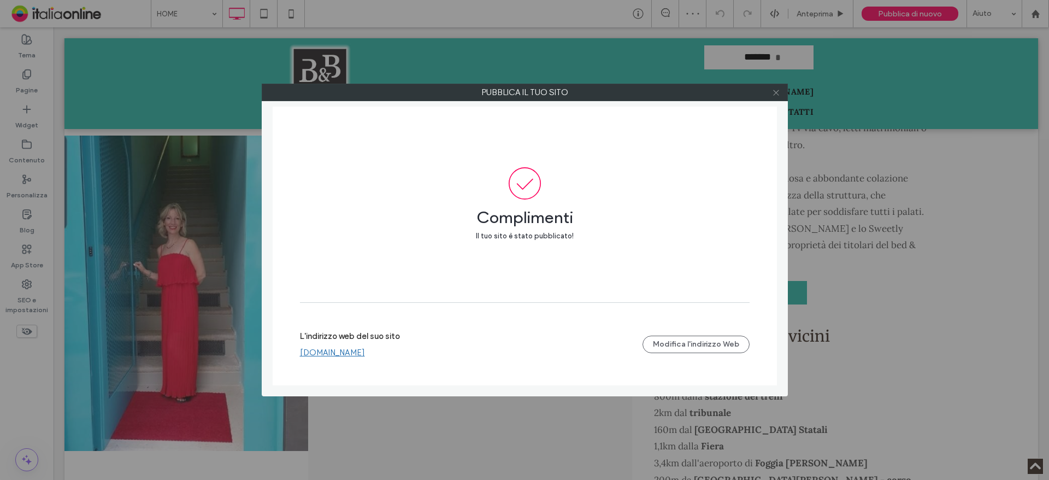
click at [777, 92] on icon at bounding box center [776, 93] width 8 height 8
